Goal: Task Accomplishment & Management: Complete application form

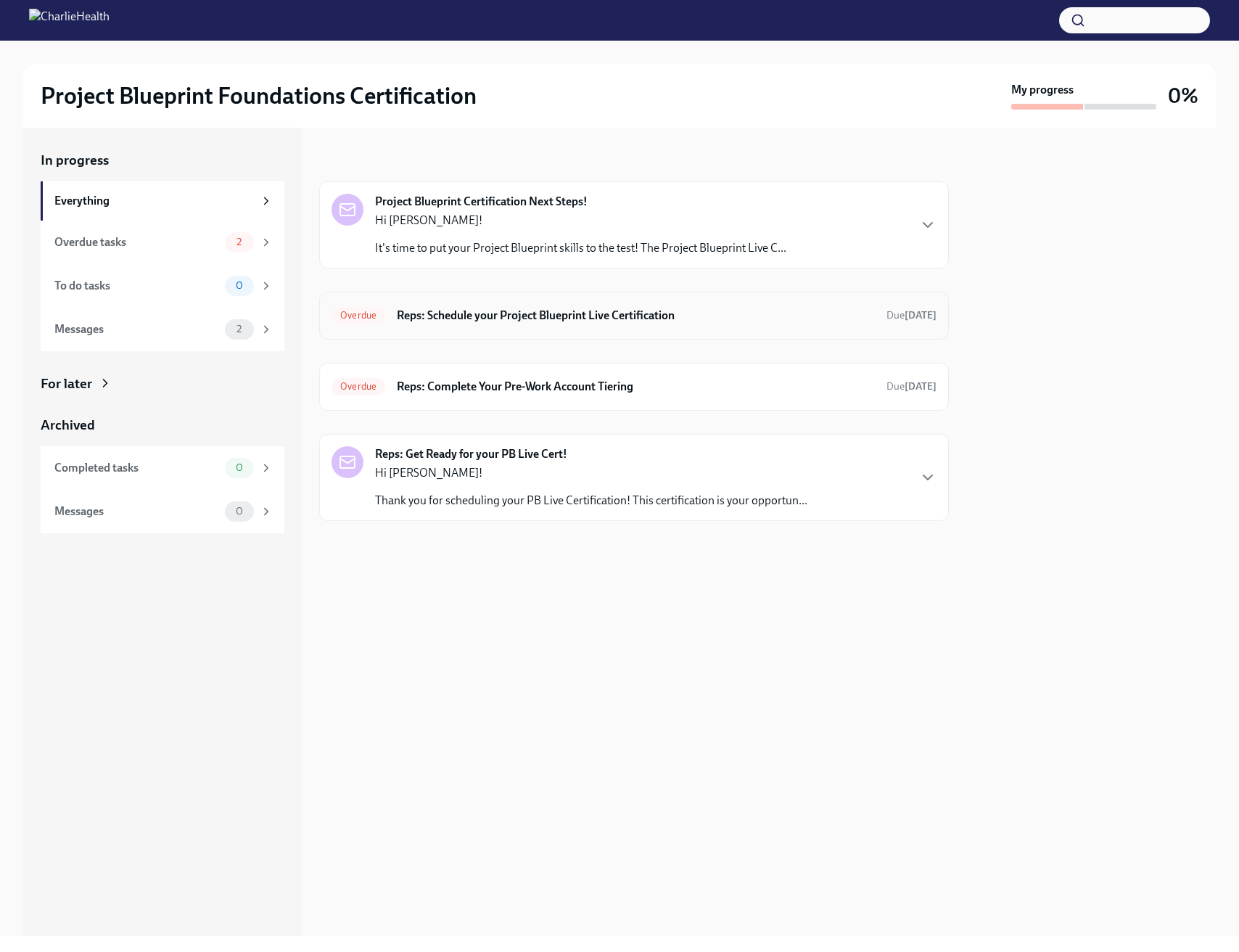
click at [521, 325] on div "Overdue Reps: Schedule your Project Blueprint Live Certification Due [DATE]" at bounding box center [634, 315] width 605 height 23
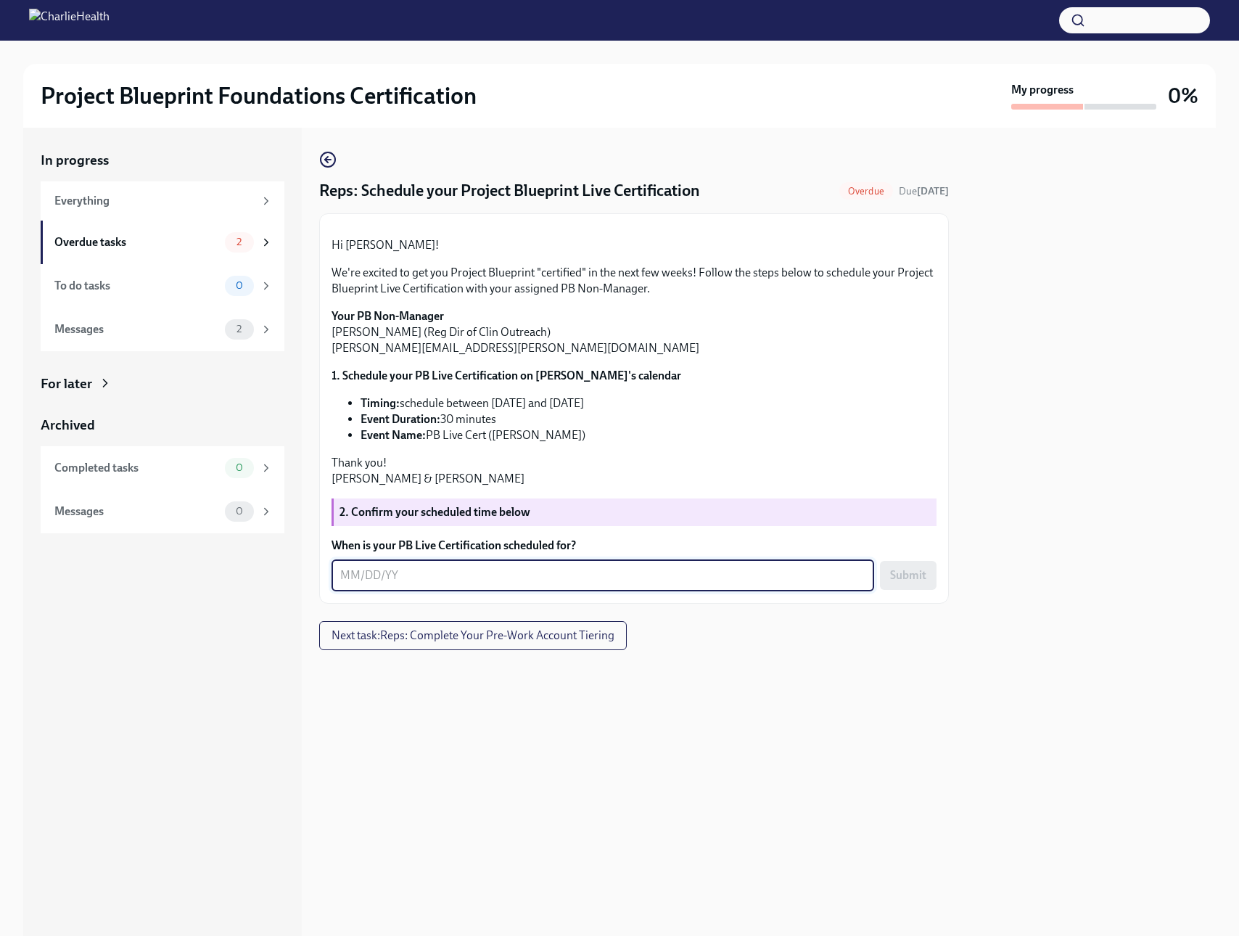
click at [409, 584] on textarea "When is your PB Live Certification scheduled for?" at bounding box center [602, 574] width 525 height 17
type textarea "[DATE]"
click at [917, 590] on button "Submit" at bounding box center [908, 575] width 57 height 29
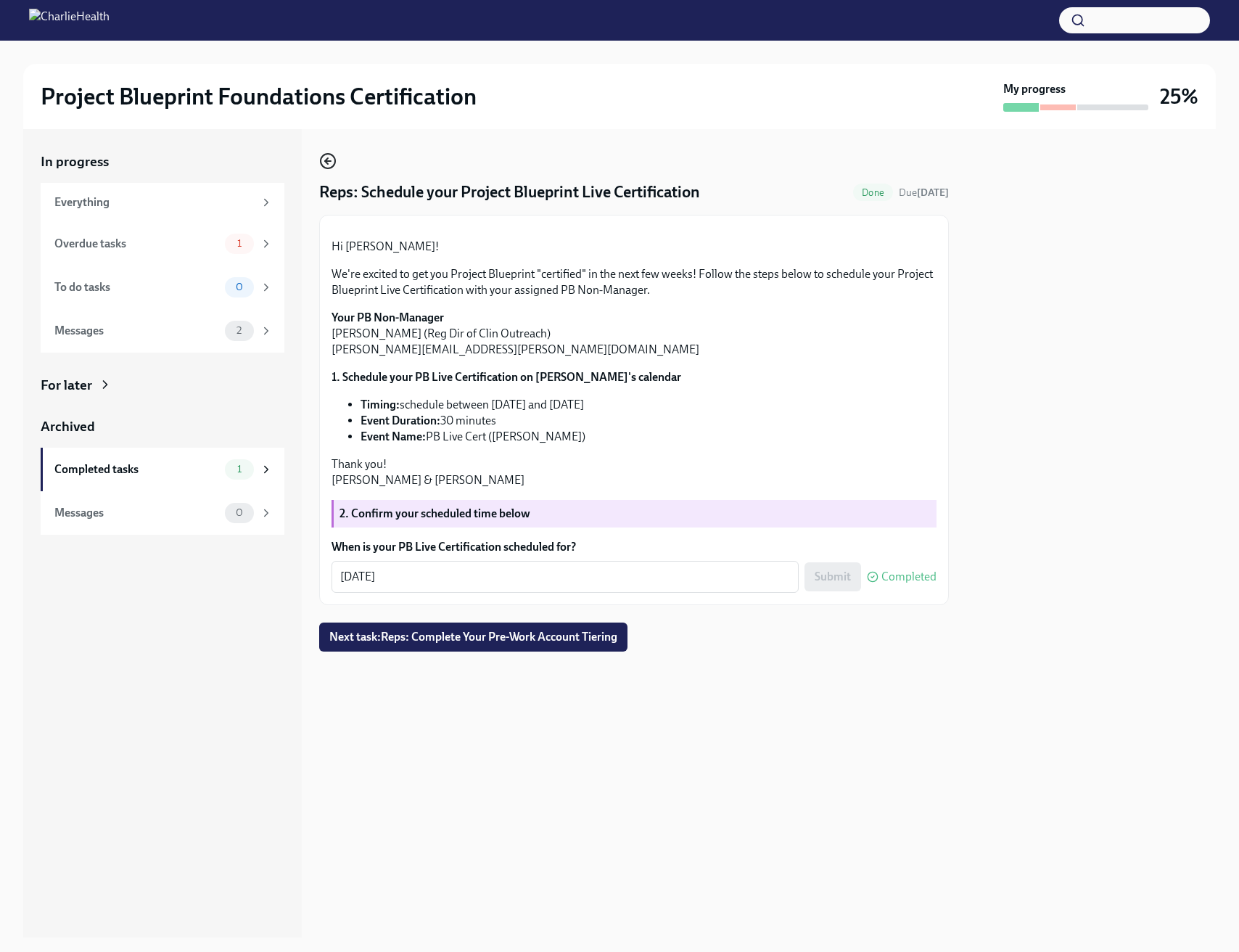
click at [330, 164] on icon "button" at bounding box center [327, 160] width 17 height 17
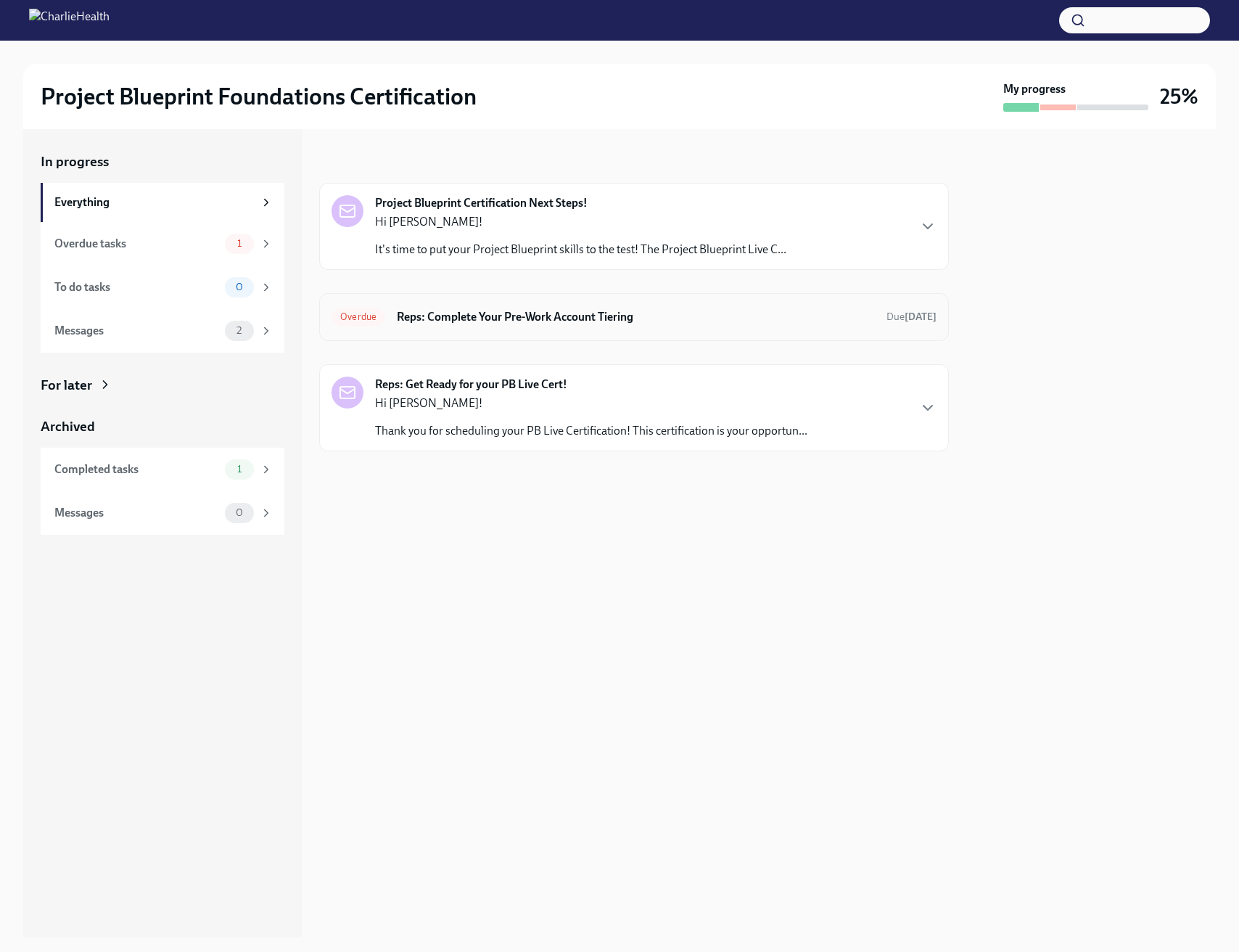
click at [601, 327] on div "Overdue Reps: Complete Your Pre-Work Account Tiering Due [DATE]" at bounding box center [634, 316] width 605 height 23
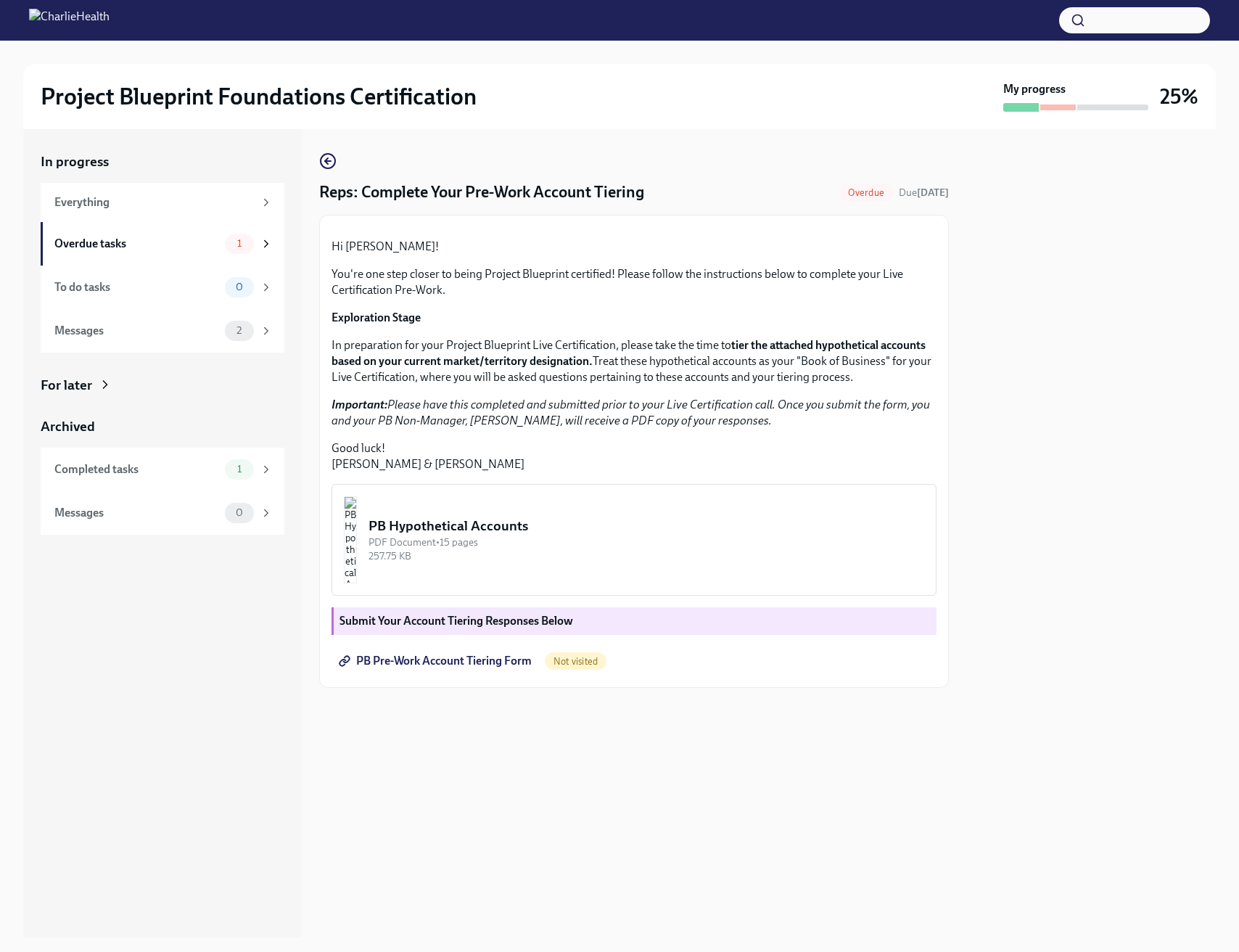
click at [513, 535] on div "PB Hypothetical Accounts" at bounding box center [647, 525] width 556 height 19
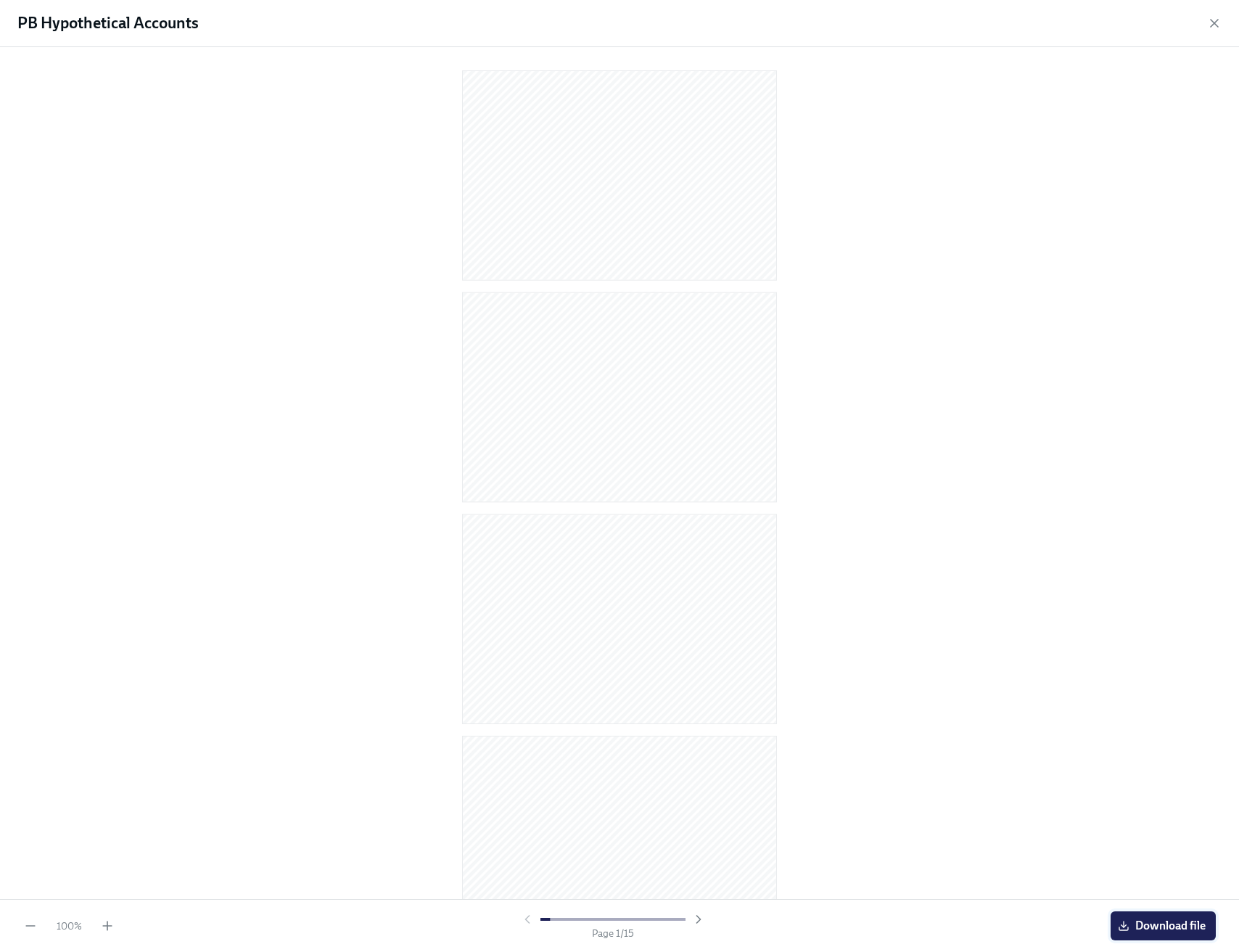
click at [1144, 935] on button "Download file" at bounding box center [1163, 925] width 106 height 29
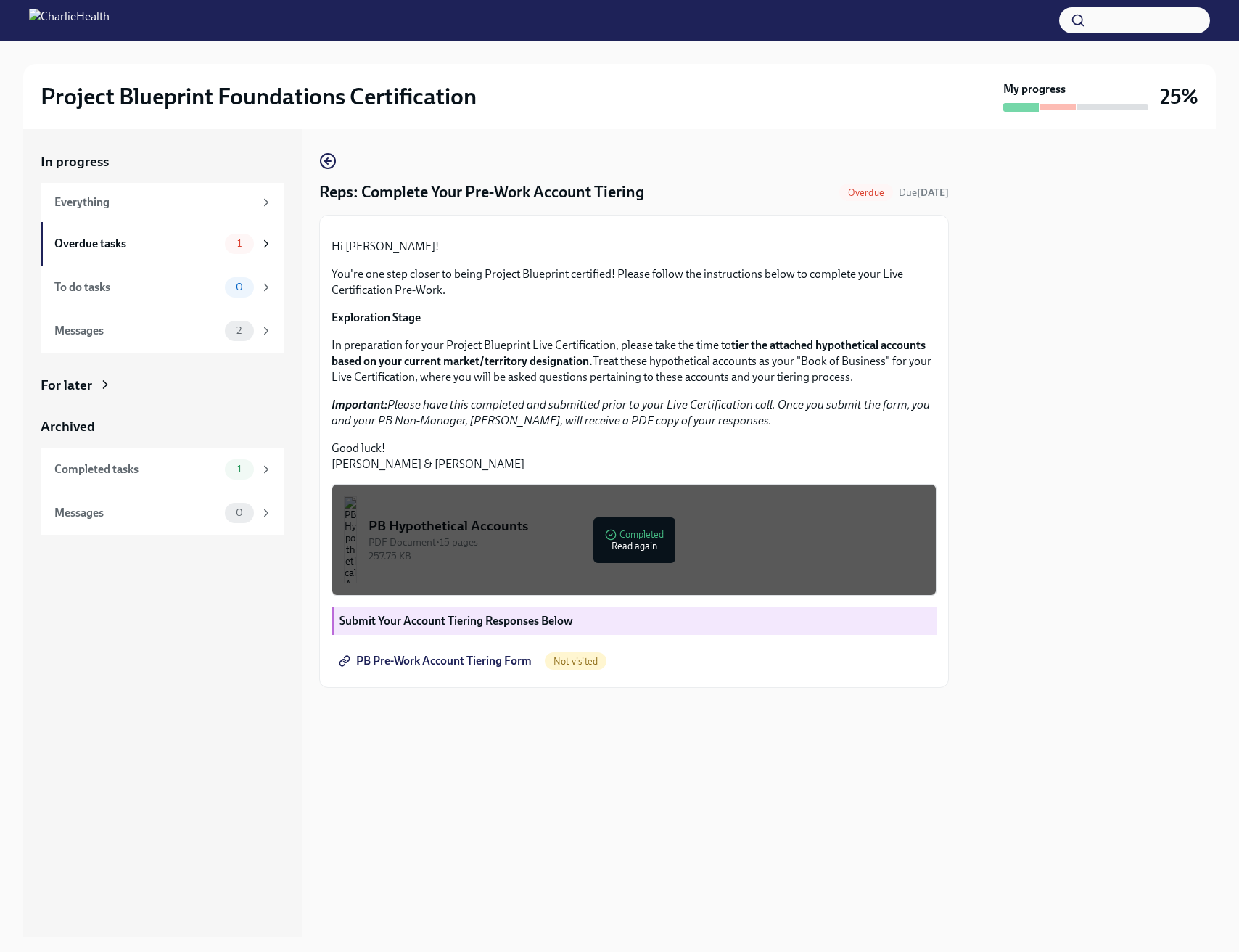
click at [452, 668] on span "PB Pre-Work Account Tiering Form" at bounding box center [437, 661] width 190 height 15
